Goal: Information Seeking & Learning: Learn about a topic

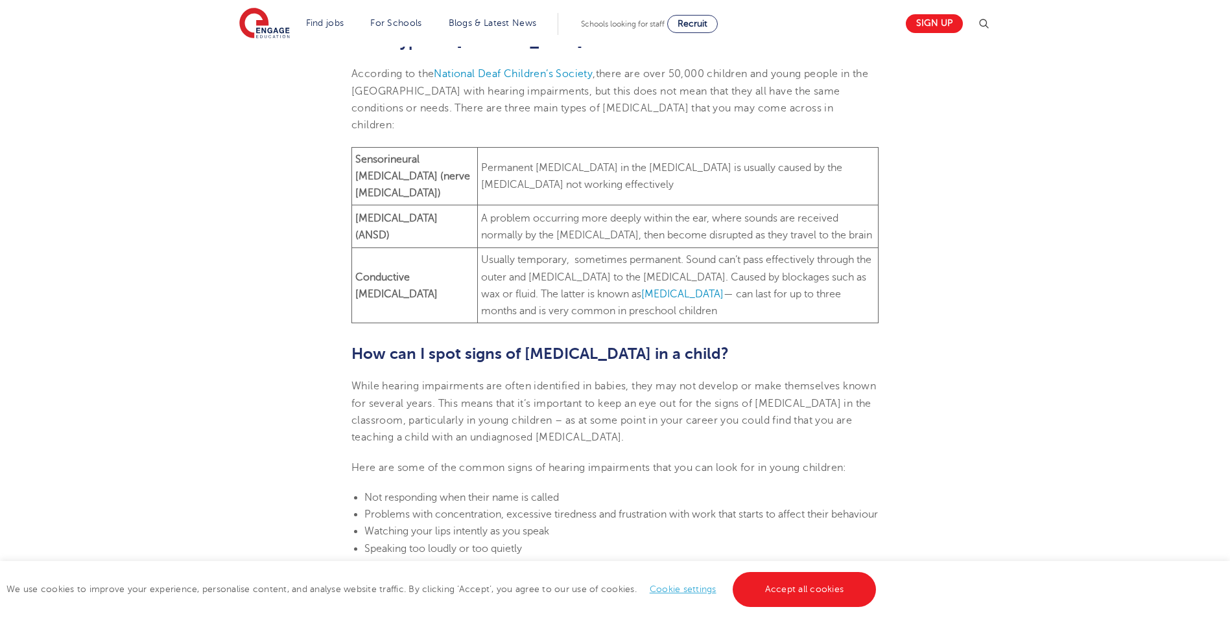
scroll to position [648, 0]
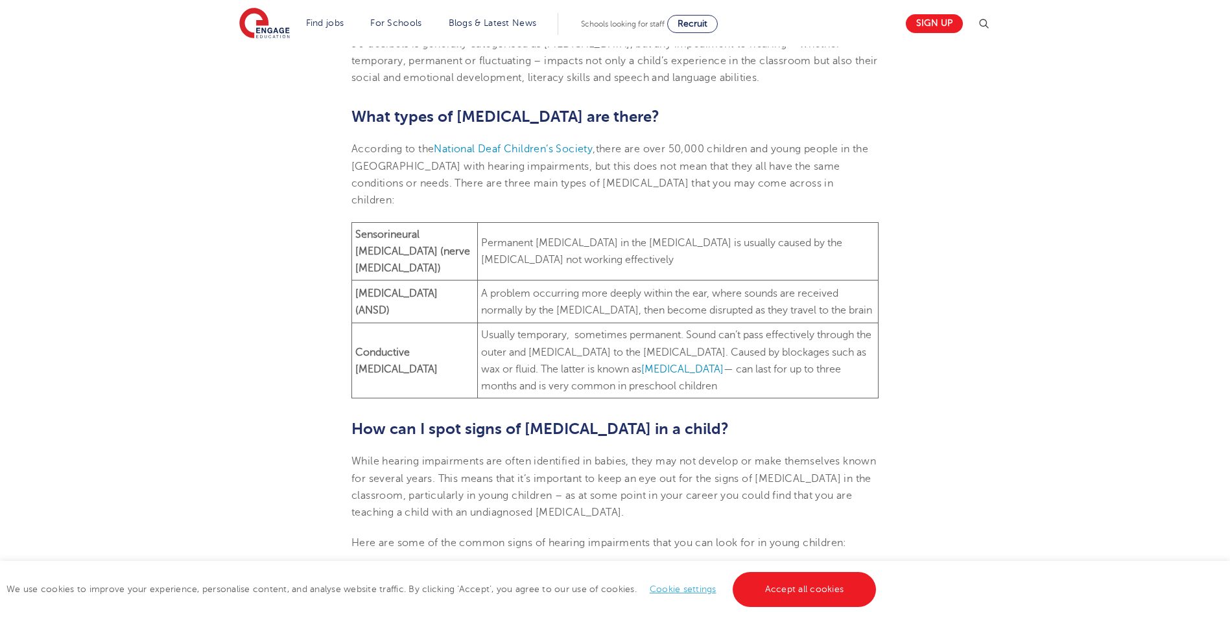
drag, startPoint x: 1031, startPoint y: 214, endPoint x: 1023, endPoint y: 213, distance: 8.5
drag, startPoint x: 1023, startPoint y: 213, endPoint x: 979, endPoint y: 255, distance: 60.5
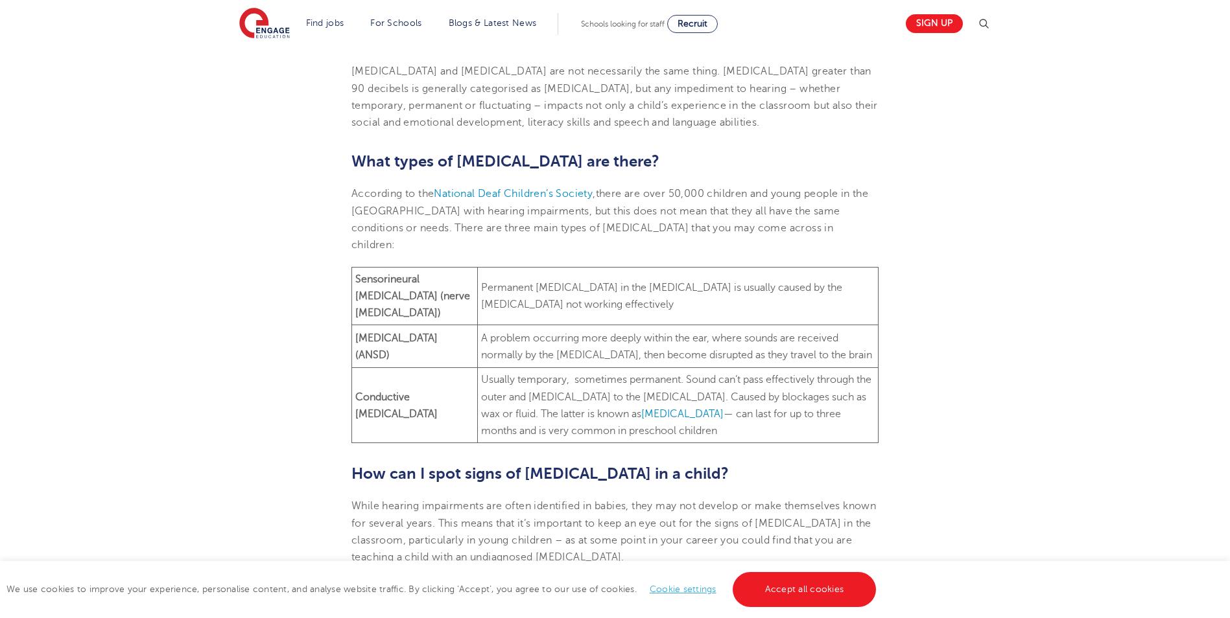
scroll to position [583, 0]
